Goal: Information Seeking & Learning: Understand process/instructions

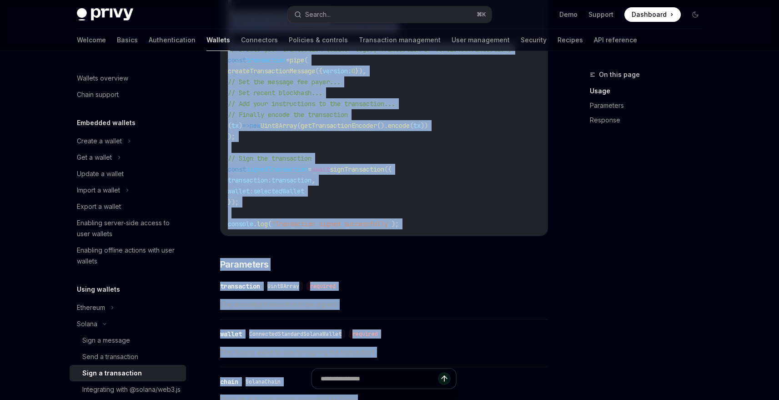
scroll to position [823, 0]
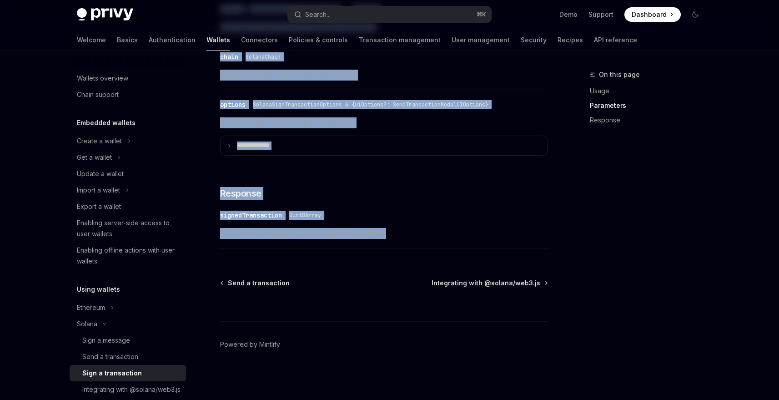
drag, startPoint x: 219, startPoint y: 90, endPoint x: 419, endPoint y: 240, distance: 249.7
copy div "Sign a transaction OpenAI Open in ChatGPT OpenAI Open in ChatGPT To sponsor gas…"
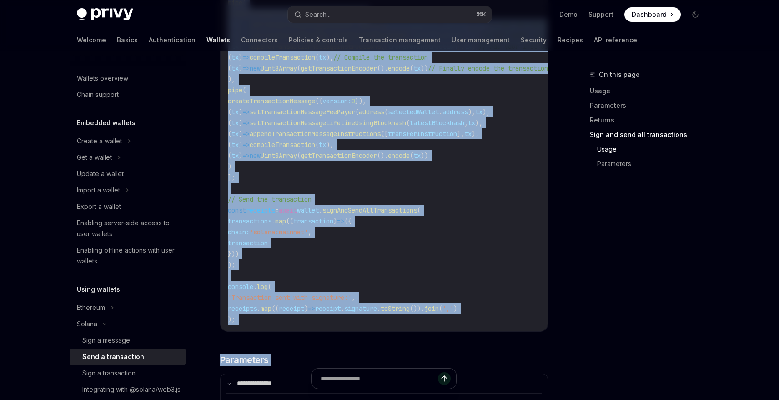
scroll to position [2317, 0]
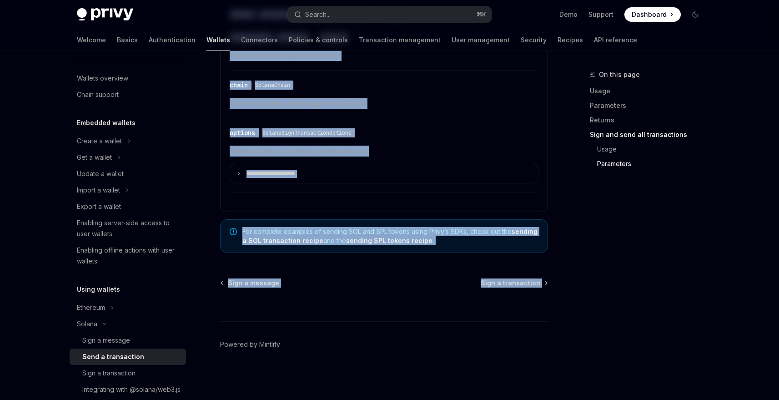
drag, startPoint x: 212, startPoint y: 88, endPoint x: 396, endPoint y: 322, distance: 296.9
copy div "Lore i dolorsitame ConsEC Adip el SeddOEI TempOR Inci ut LaboREE Do magnaal eni…"
